Goal: Information Seeking & Learning: Learn about a topic

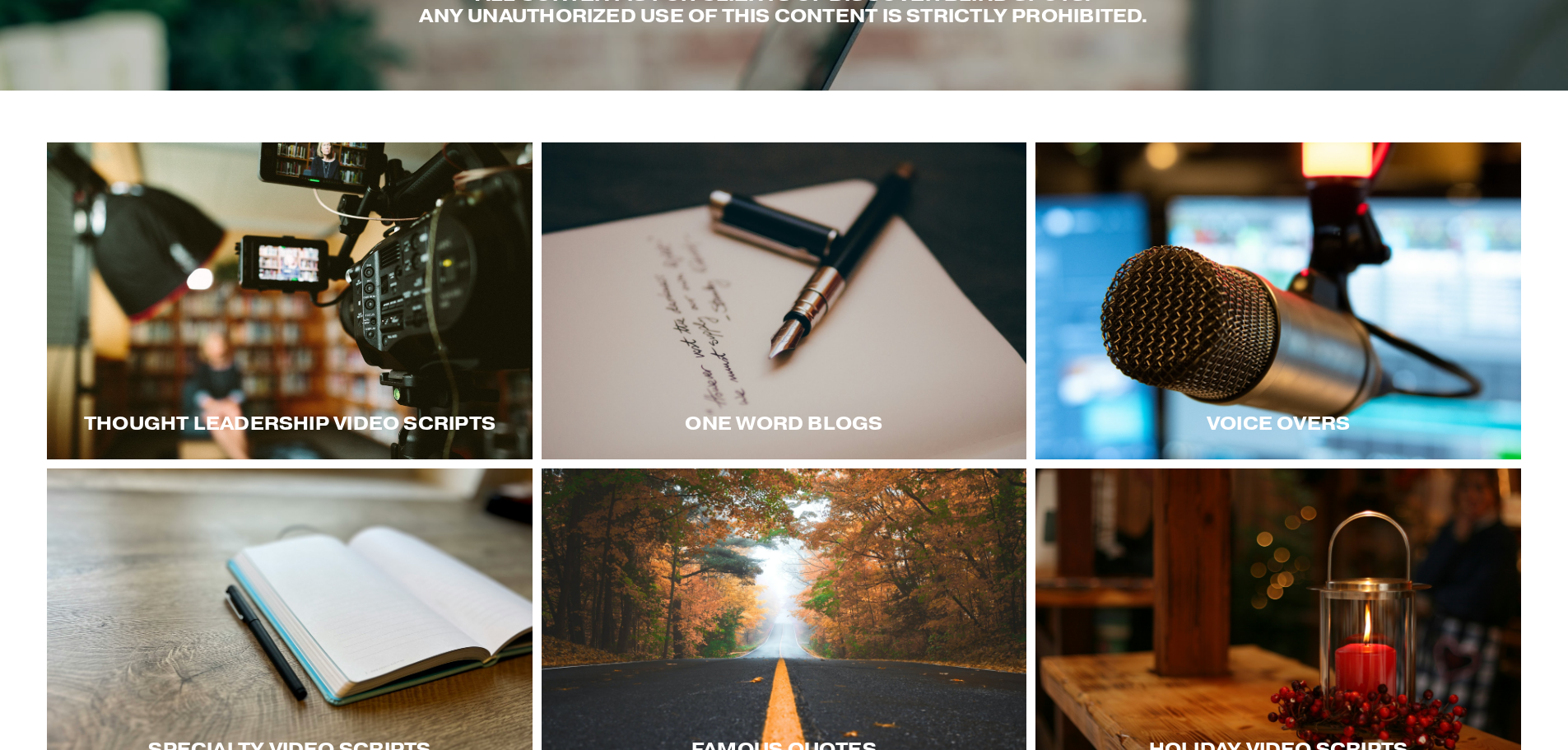
scroll to position [247, 0]
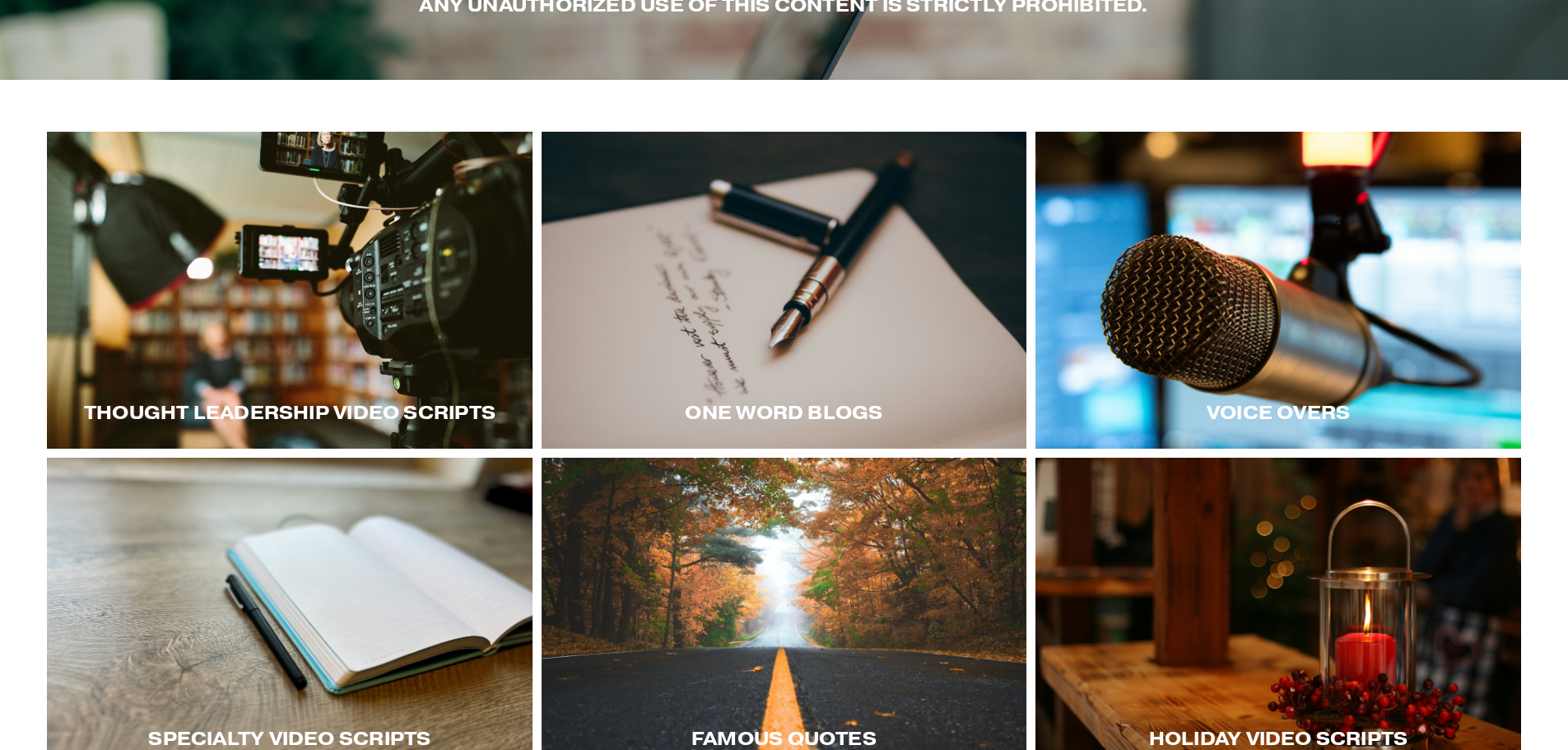
click at [250, 337] on div at bounding box center [289, 289] width 485 height 317
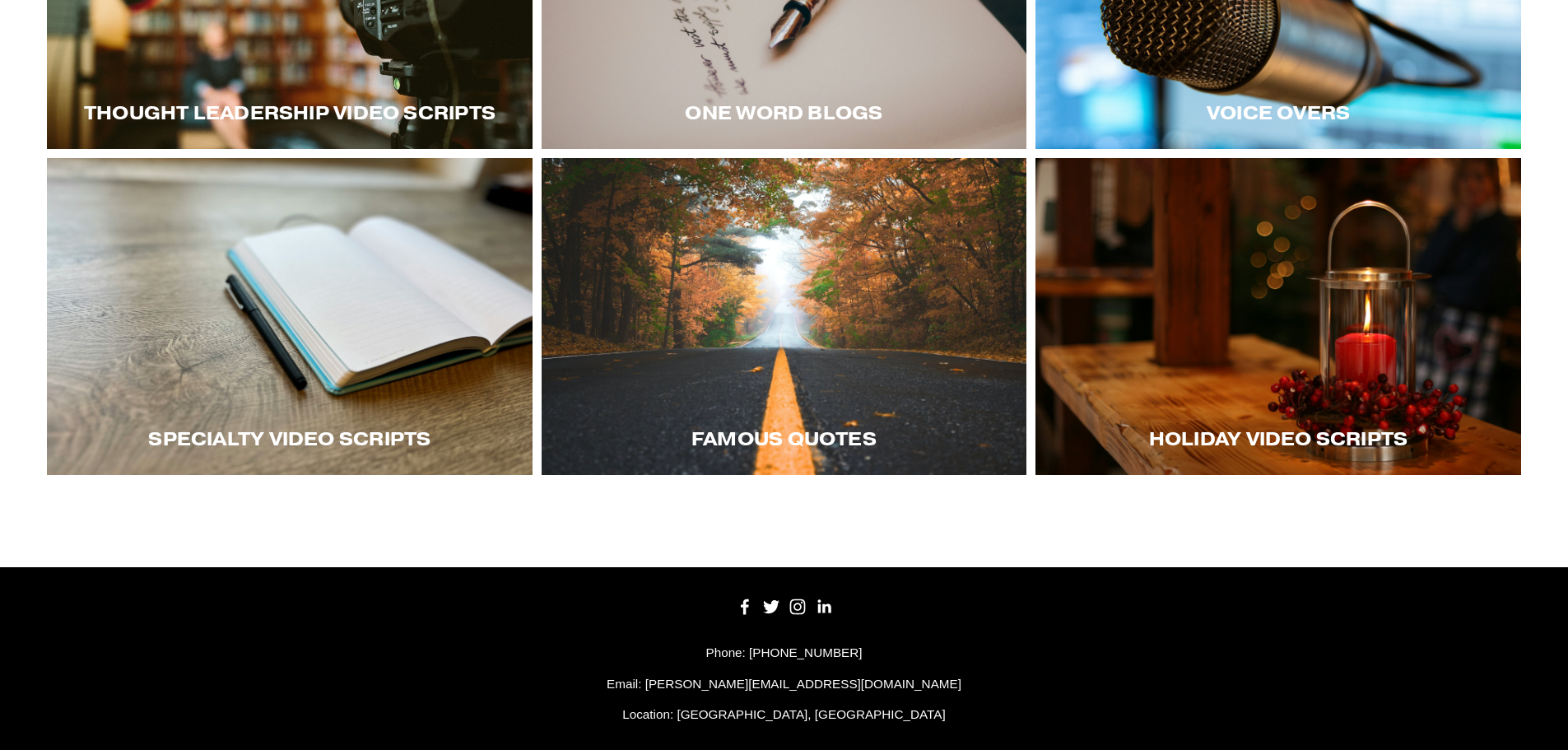
scroll to position [575, 0]
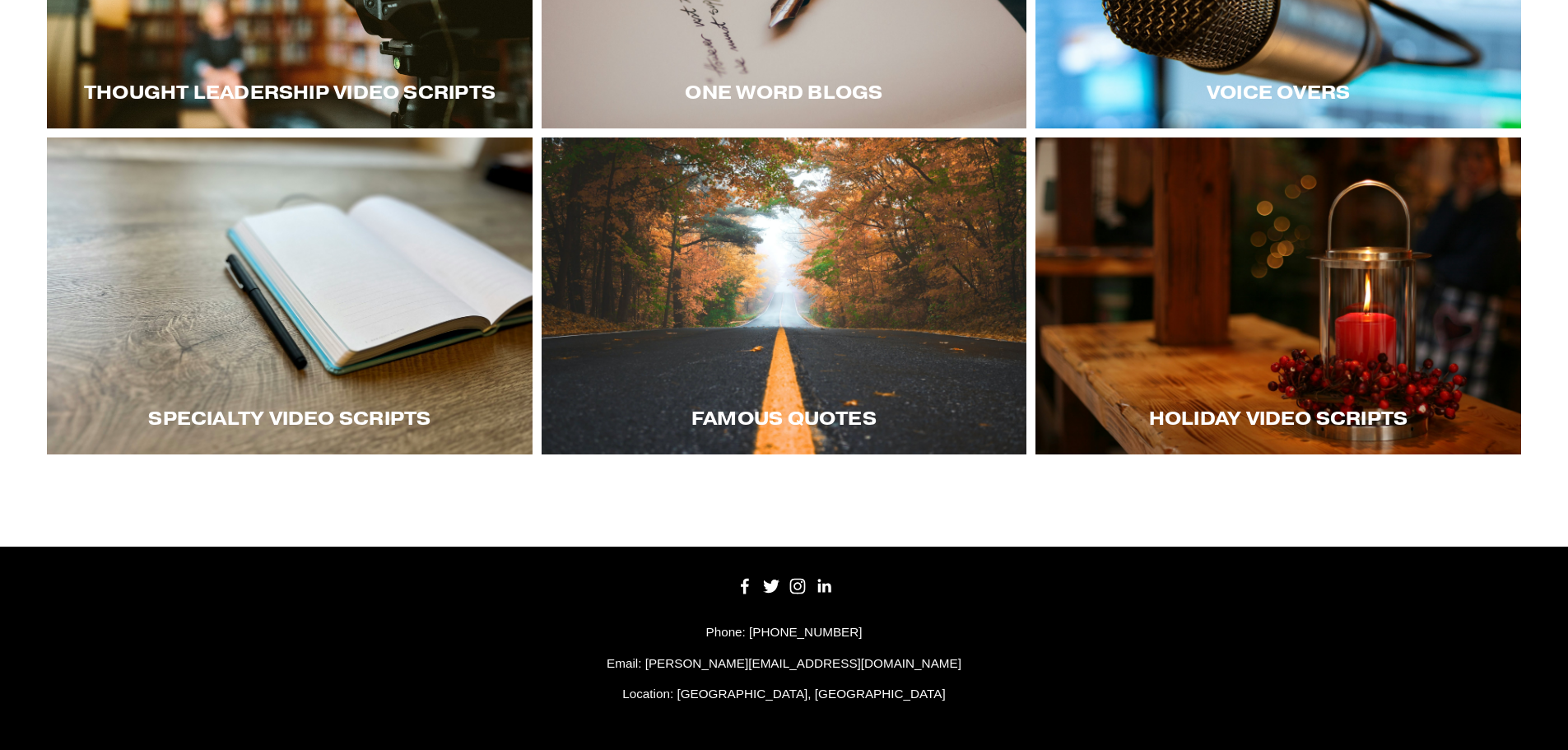
click at [1147, 364] on div at bounding box center [1278, 295] width 485 height 317
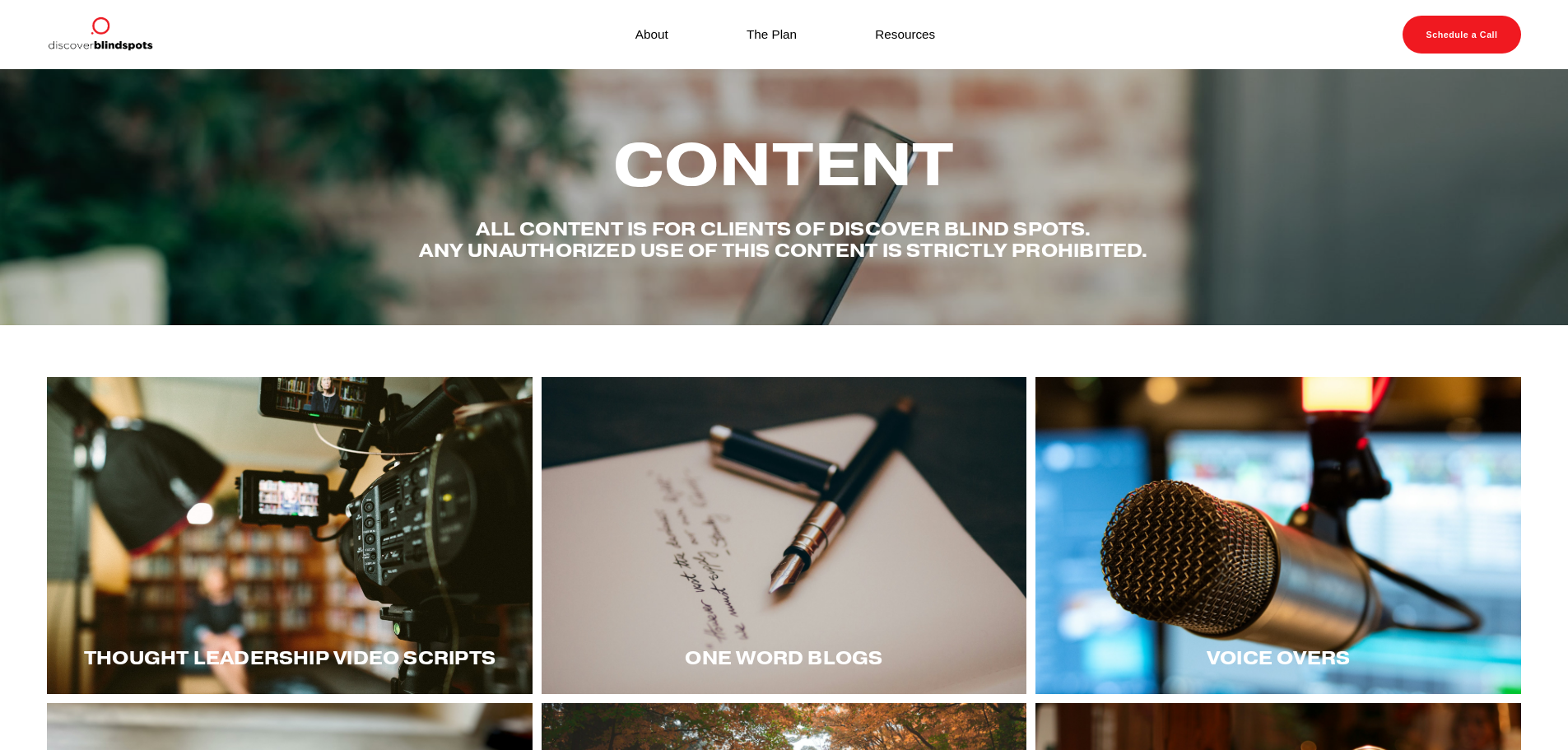
scroll to position [0, 0]
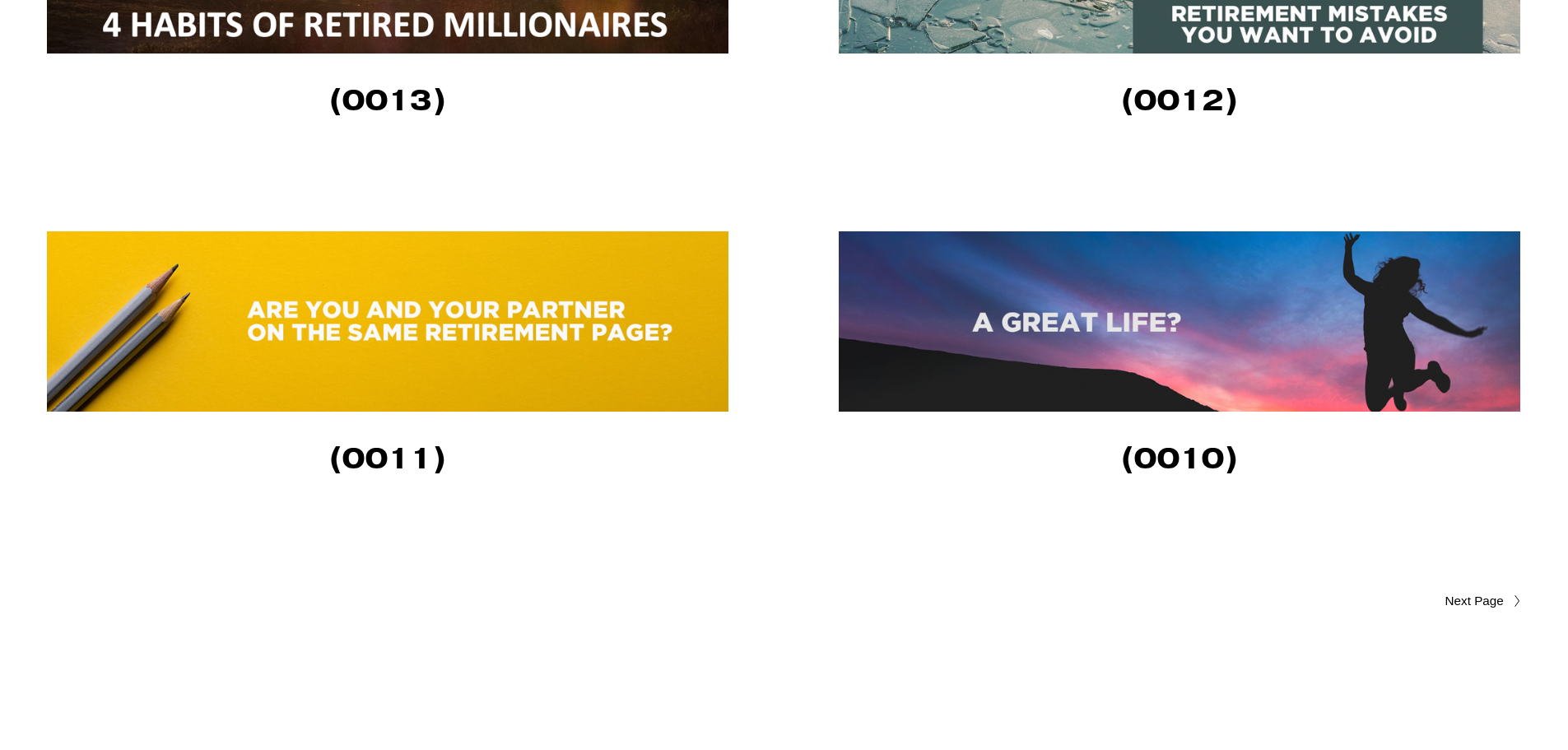
scroll to position [3870, 0]
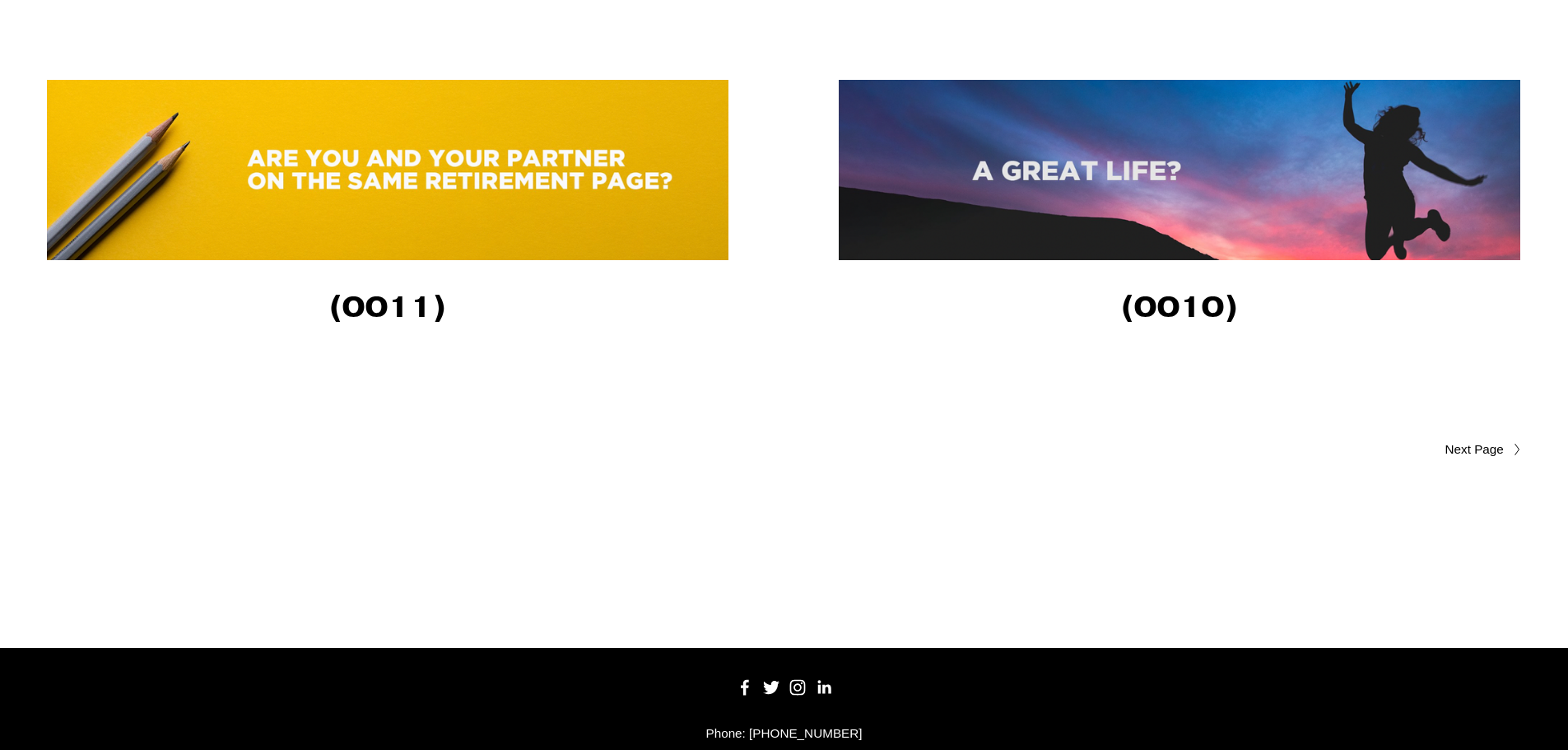
click at [1441, 454] on link "Older Posts" at bounding box center [1153, 449] width 736 height 20
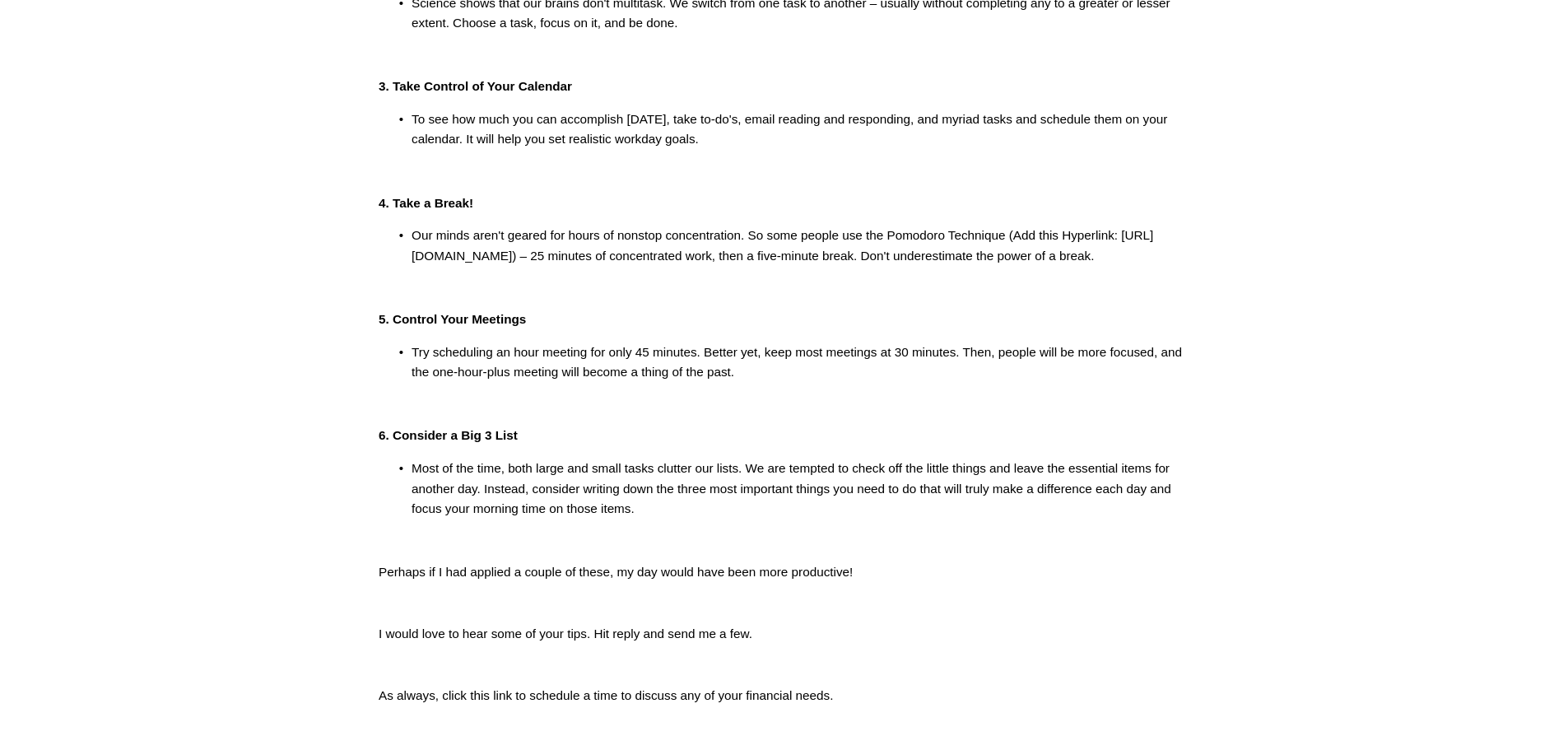
scroll to position [648, 0]
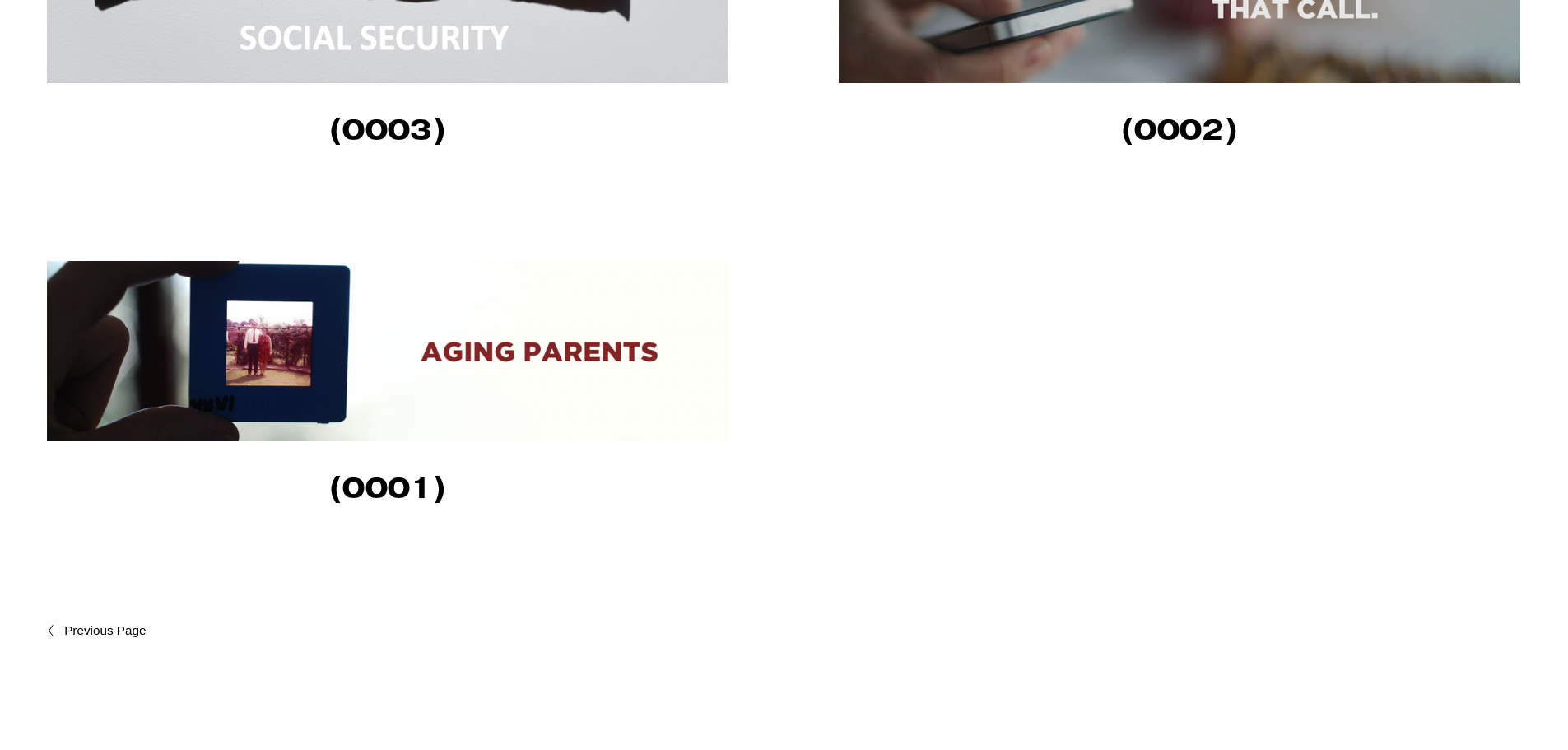
scroll to position [2183, 0]
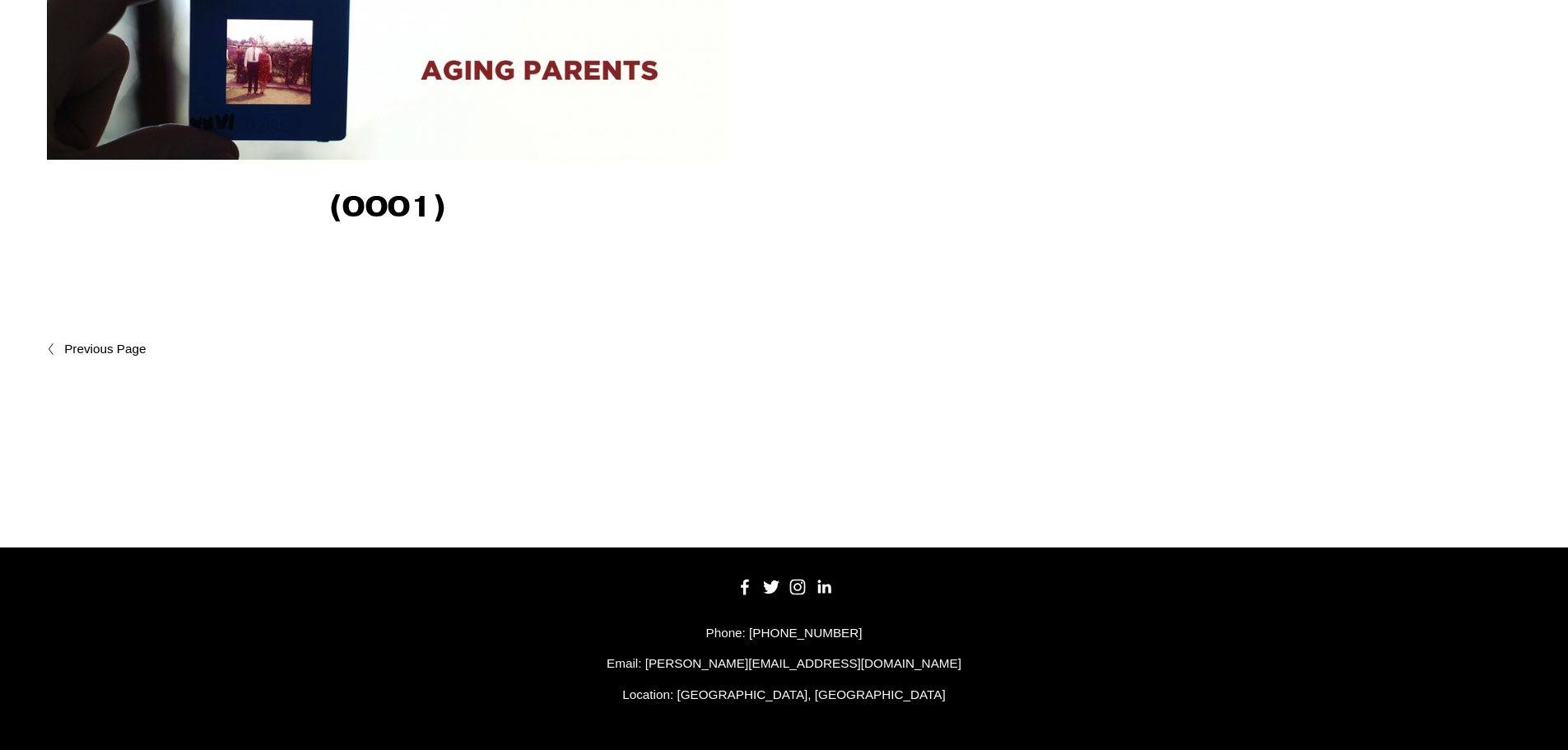
click at [101, 345] on span "Newer Posts" at bounding box center [140, 348] width 153 height 20
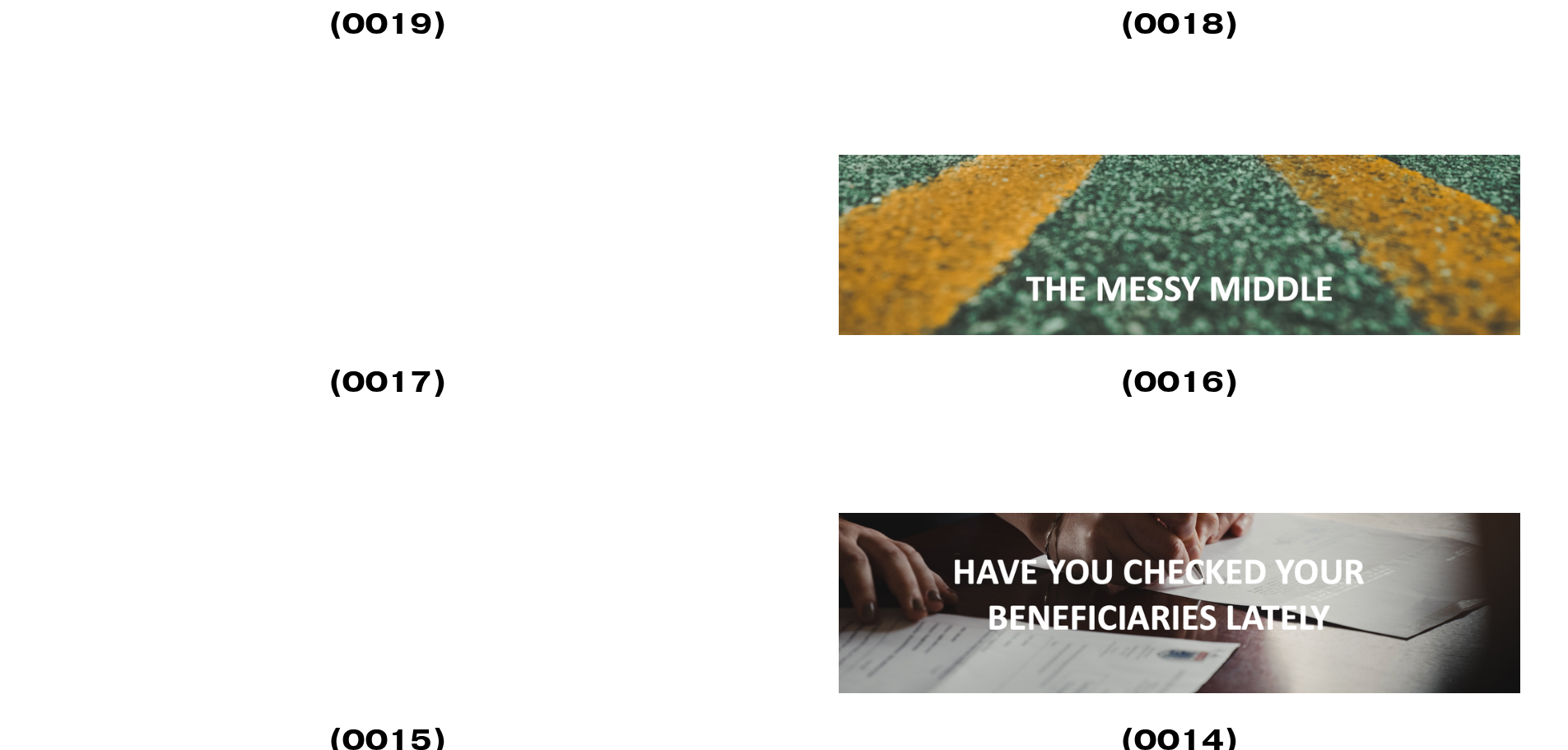
scroll to position [2717, 0]
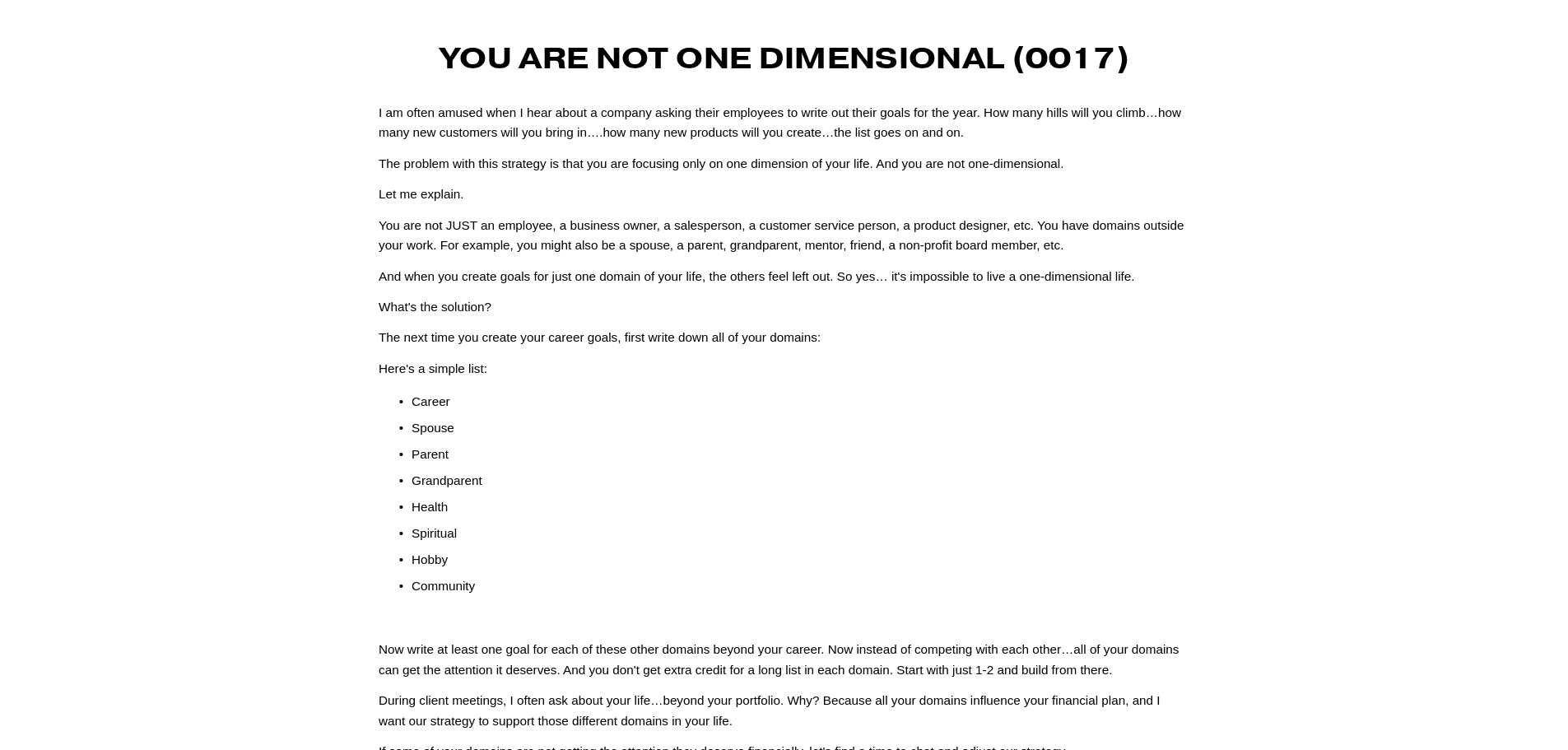
scroll to position [83, 0]
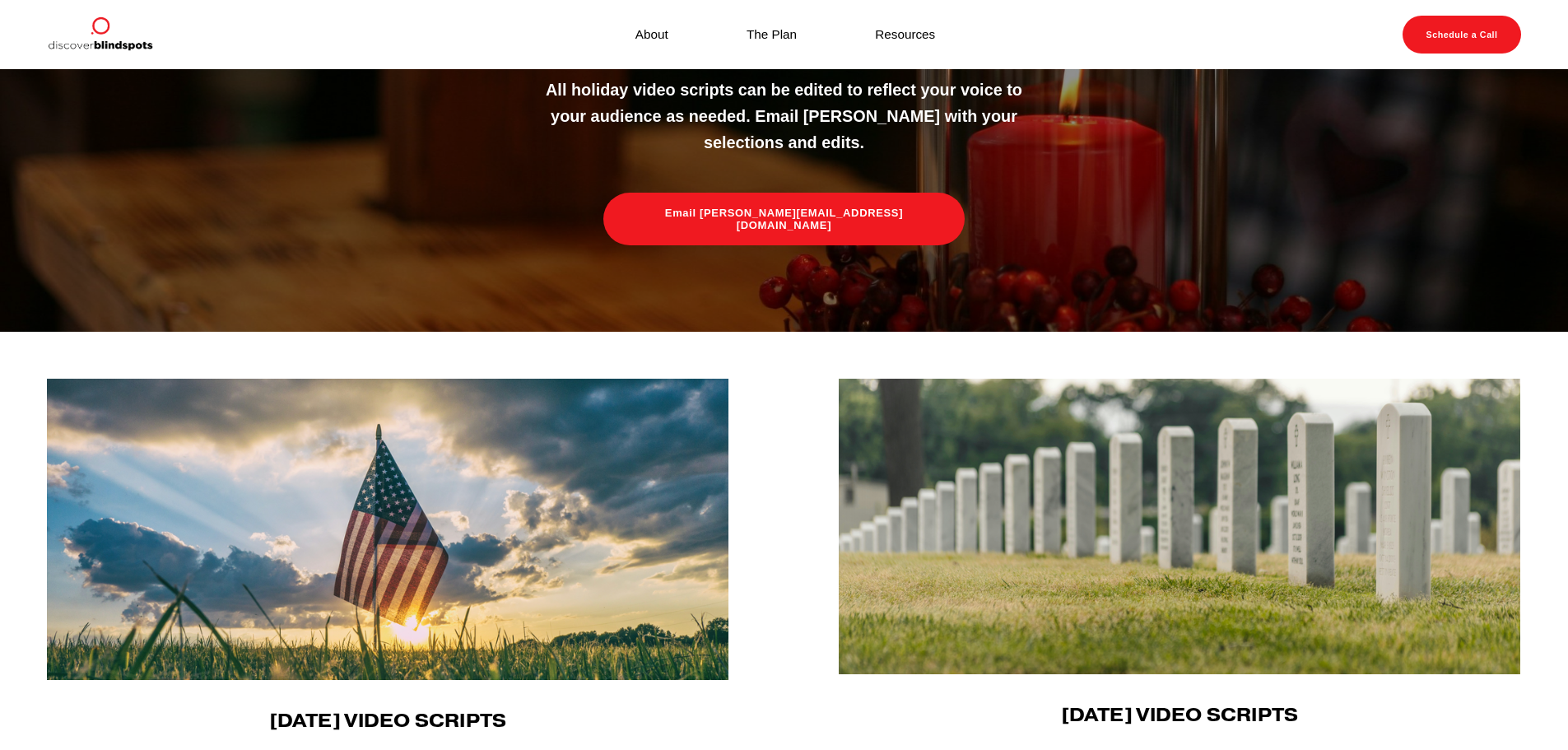
scroll to position [69, 0]
